Goal: Transaction & Acquisition: Purchase product/service

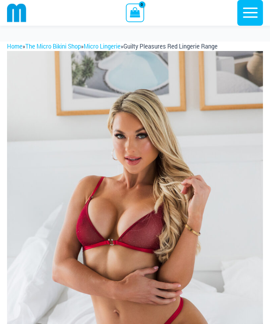
scroll to position [62, 0]
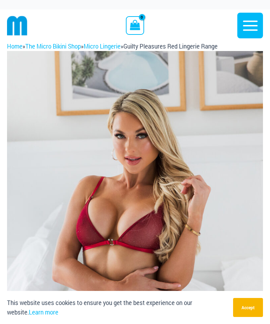
click at [133, 187] on img at bounding box center [135, 243] width 256 height 384
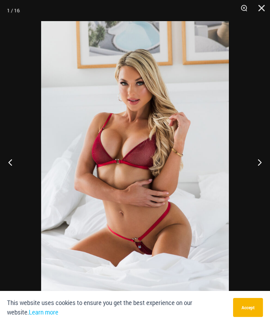
click at [262, 165] on button "Next" at bounding box center [257, 162] width 26 height 35
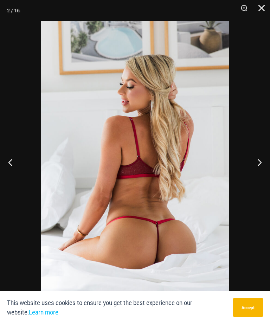
click at [260, 167] on button "Next" at bounding box center [257, 162] width 26 height 35
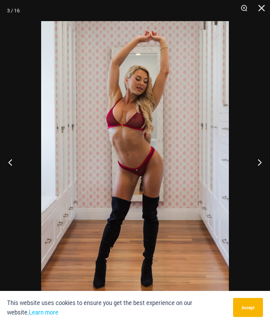
click at [262, 166] on button "Next" at bounding box center [257, 162] width 26 height 35
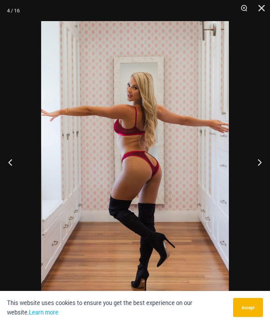
click at [260, 166] on button "Next" at bounding box center [257, 162] width 26 height 35
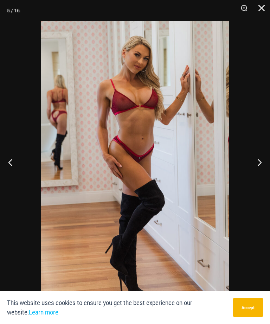
click at [260, 165] on button "Next" at bounding box center [257, 162] width 26 height 35
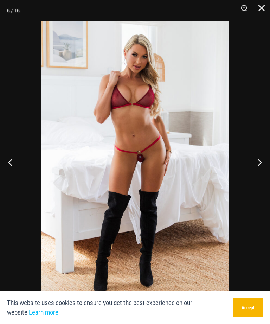
click at [259, 167] on button "Next" at bounding box center [257, 162] width 26 height 35
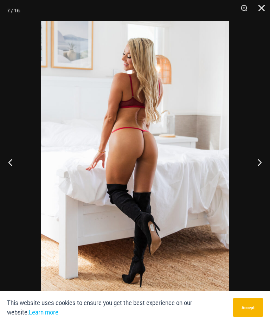
click at [254, 165] on button "Next" at bounding box center [257, 162] width 26 height 35
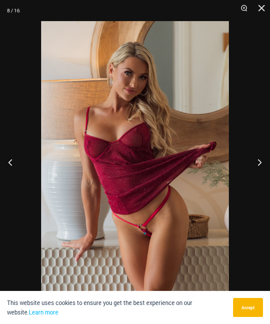
click at [251, 171] on button "Next" at bounding box center [257, 162] width 26 height 35
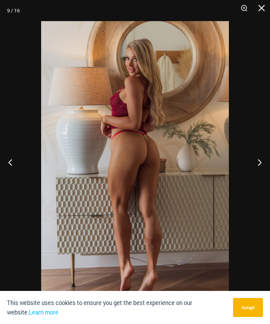
click at [256, 170] on button "Next" at bounding box center [257, 162] width 26 height 35
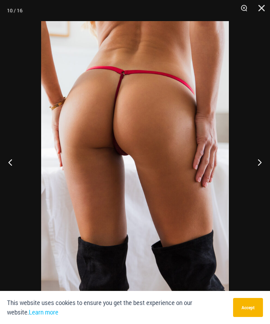
click at [254, 172] on button "Next" at bounding box center [257, 162] width 26 height 35
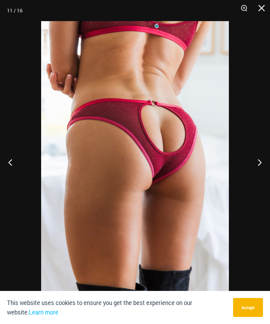
click at [255, 172] on button "Next" at bounding box center [257, 162] width 26 height 35
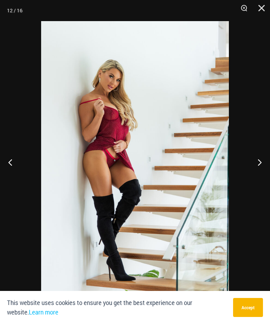
click at [257, 172] on button "Next" at bounding box center [257, 162] width 26 height 35
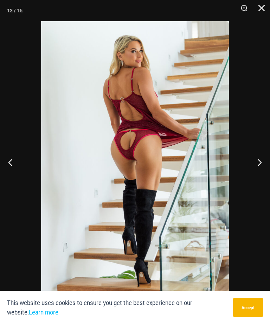
click at [257, 172] on button "Next" at bounding box center [257, 162] width 26 height 35
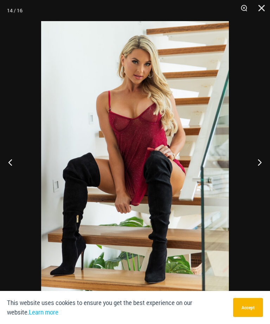
click at [254, 173] on button "Next" at bounding box center [257, 162] width 26 height 35
